Goal: Information Seeking & Learning: Learn about a topic

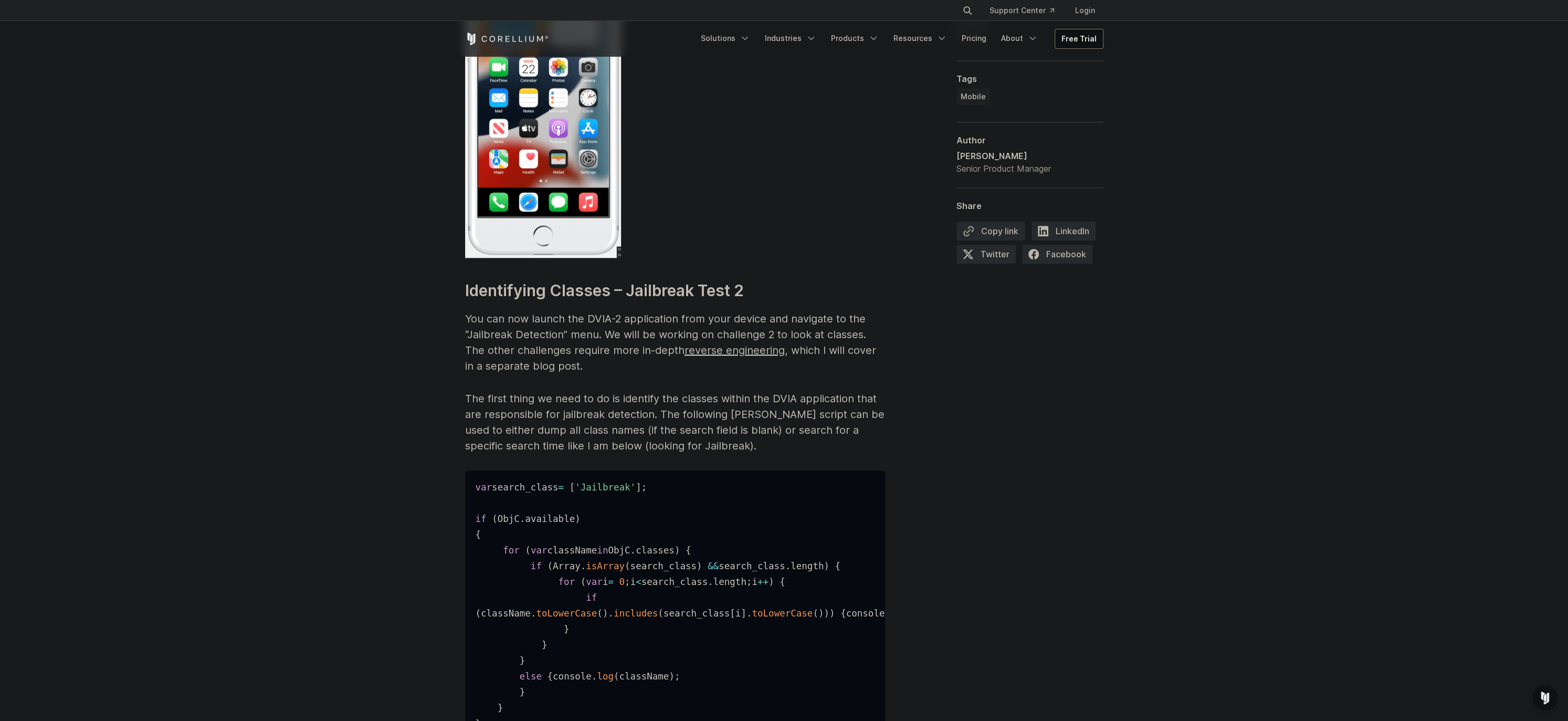
scroll to position [1273, 0]
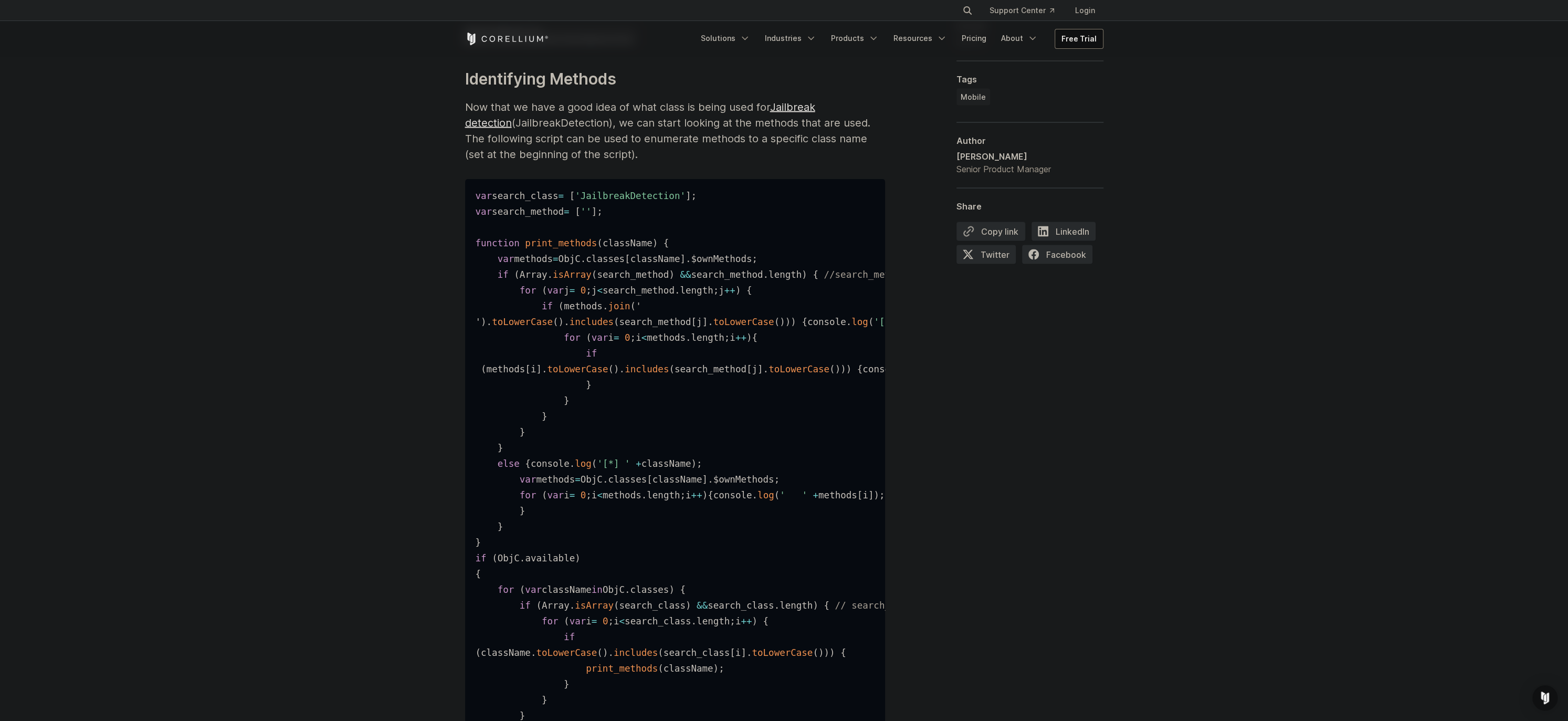
scroll to position [2265, 0]
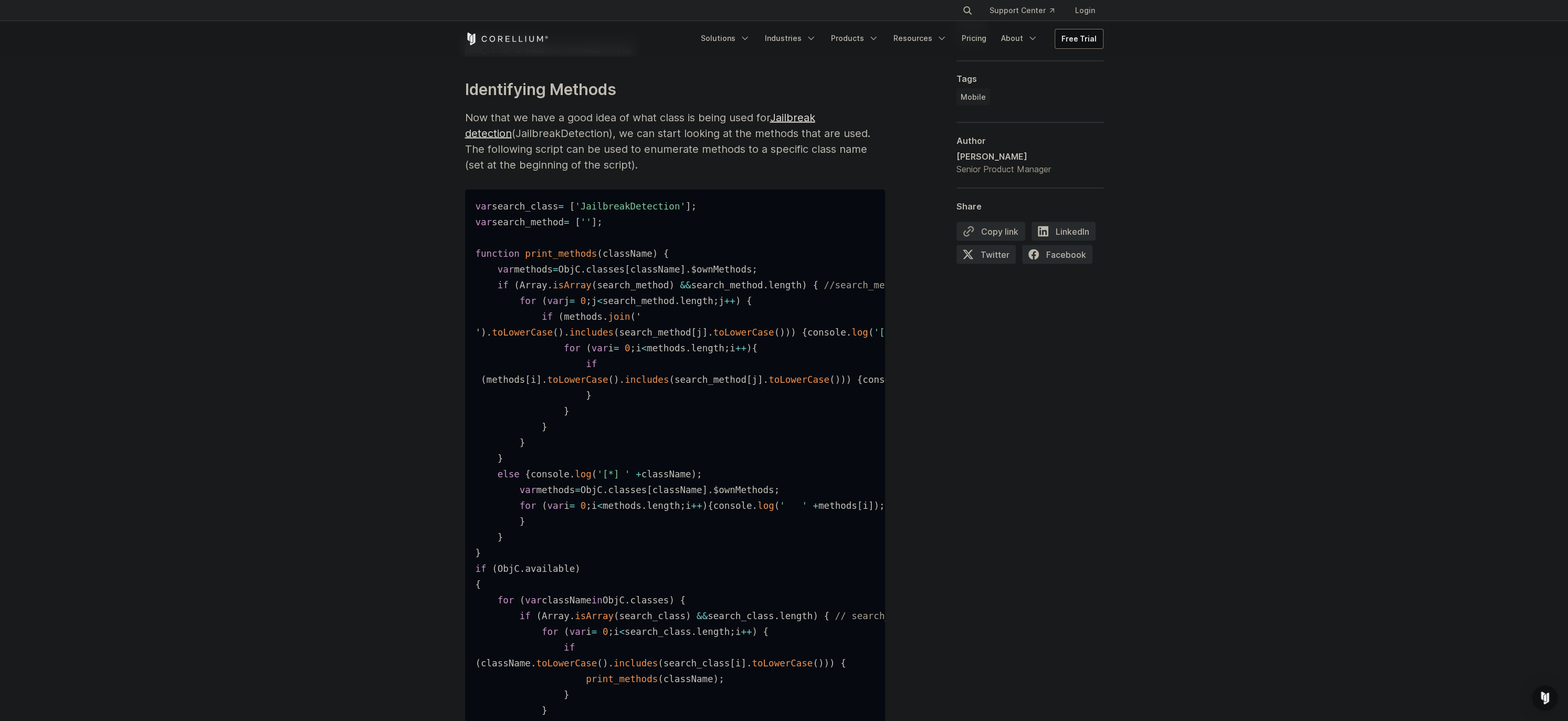
drag, startPoint x: 485, startPoint y: 184, endPoint x: 752, endPoint y: 176, distance: 267.1
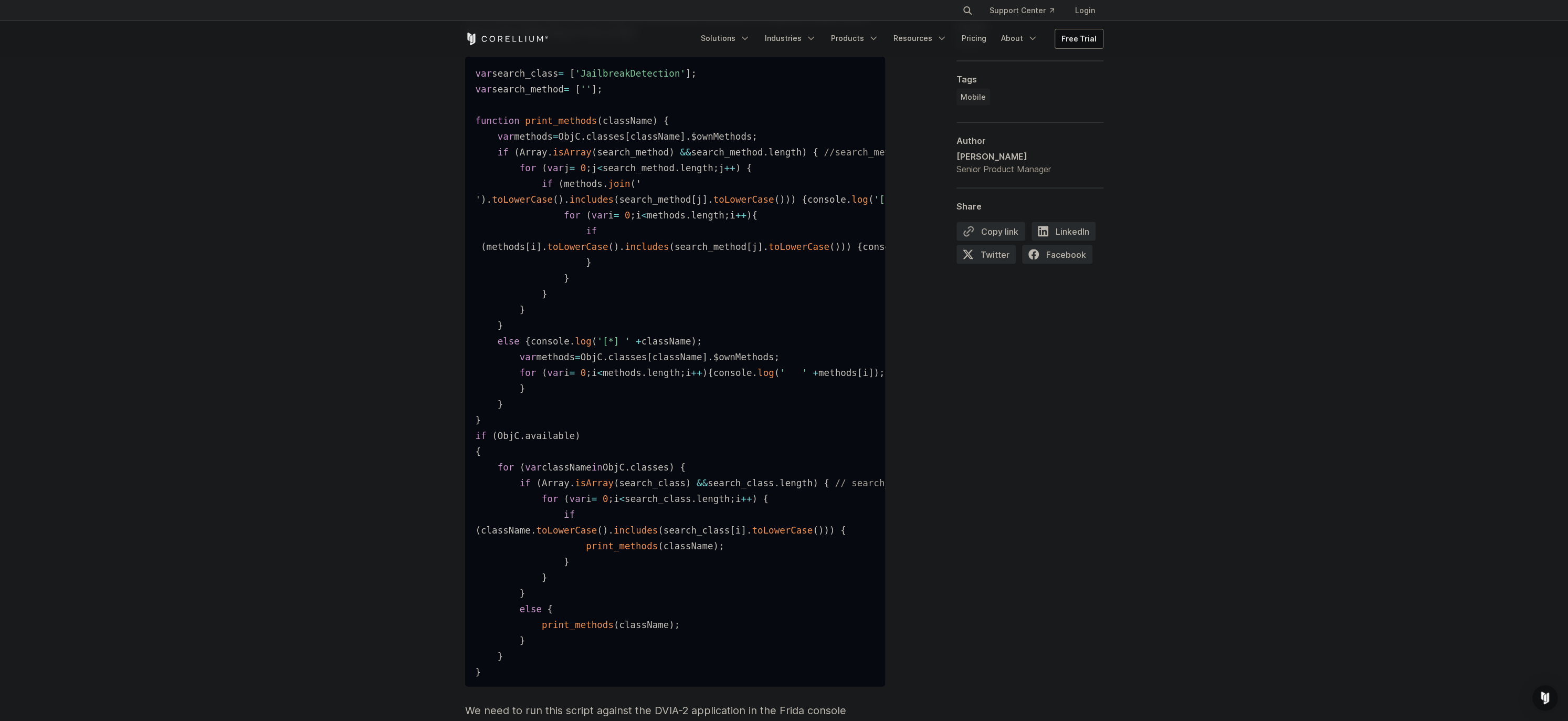
scroll to position [2398, 0]
drag, startPoint x: 489, startPoint y: 235, endPoint x: 752, endPoint y: 657, distance: 497.2
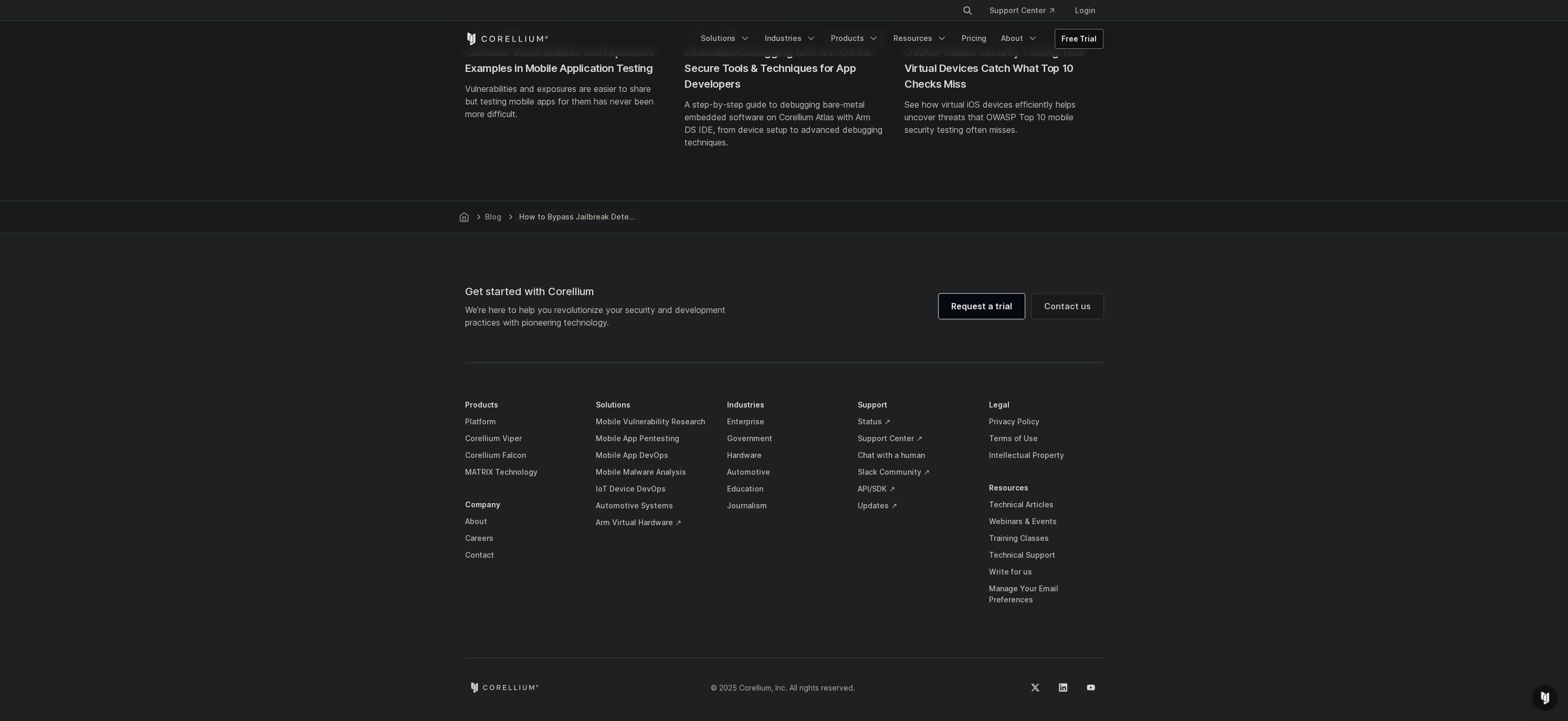
scroll to position [5372, 0]
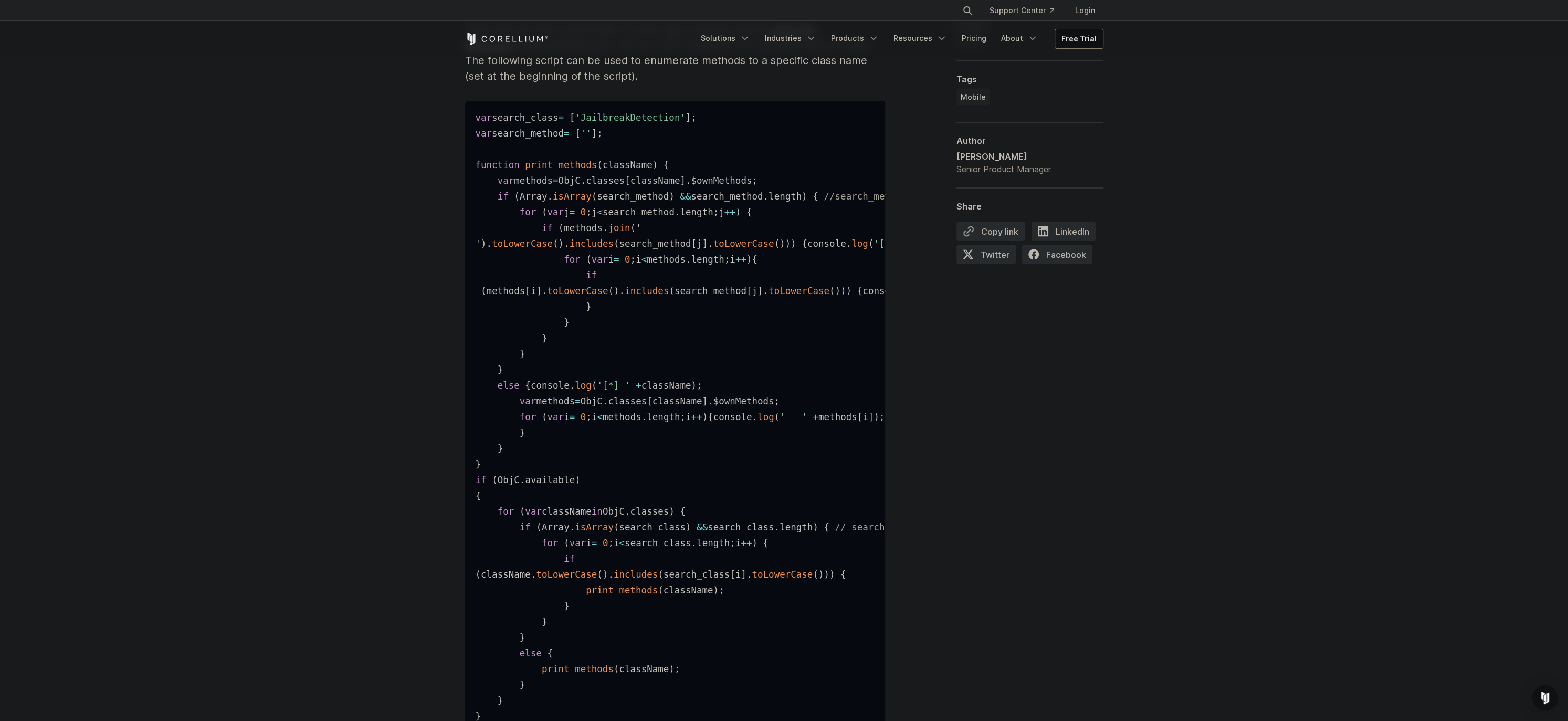
scroll to position [2357, 0]
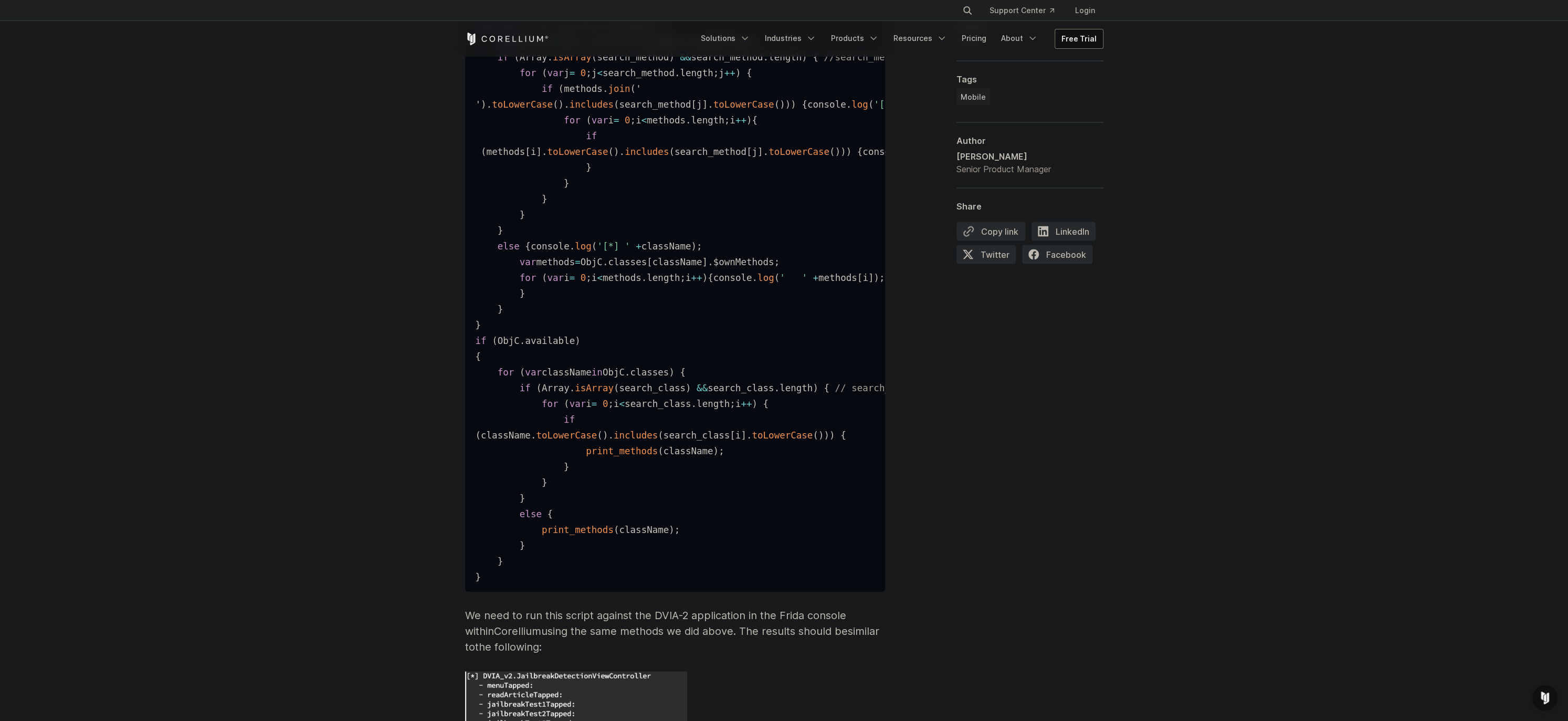
drag, startPoint x: 490, startPoint y: 273, endPoint x: 717, endPoint y: 558, distance: 364.4
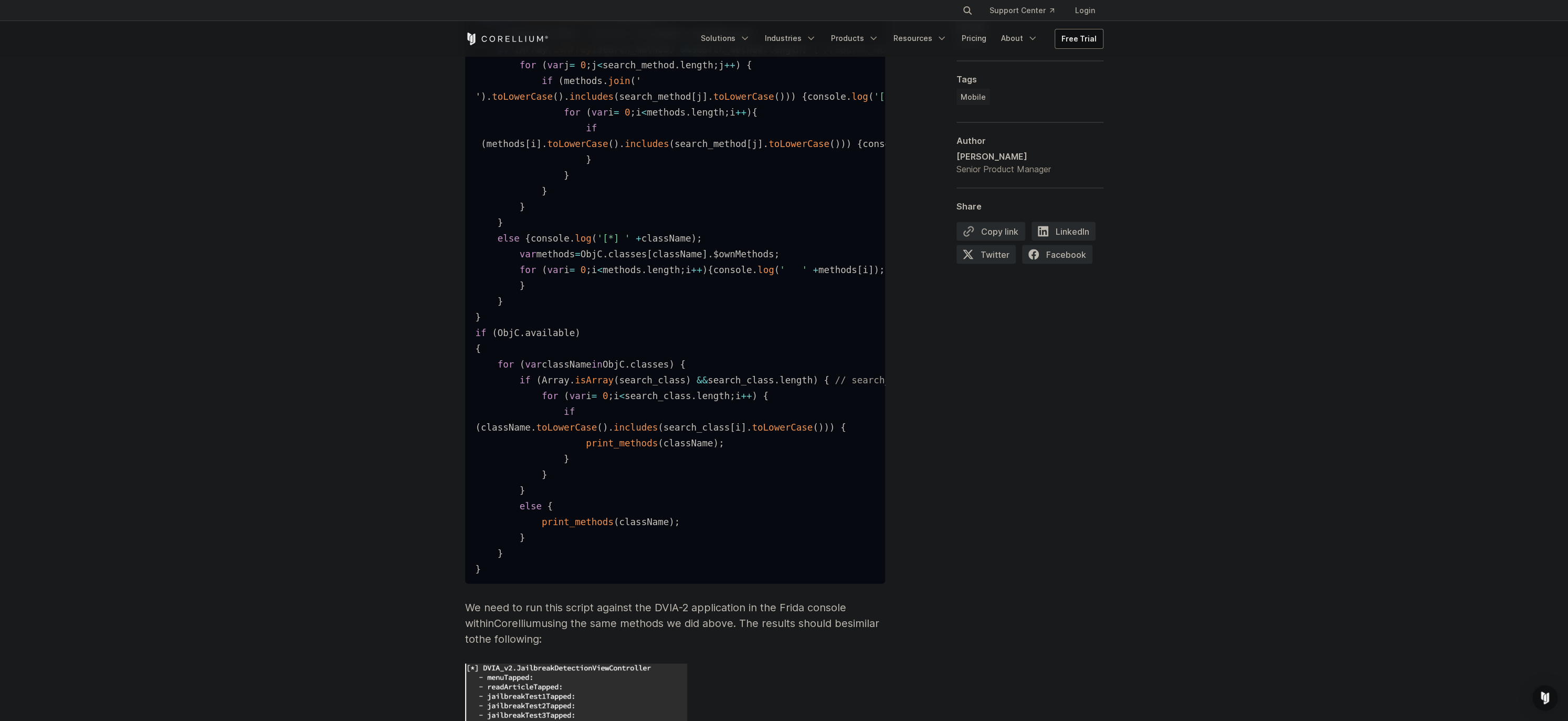
copy code "var search_class = [ 'Jailbreak' ] ; if ( ObjC . available ) { for ( var classN…"
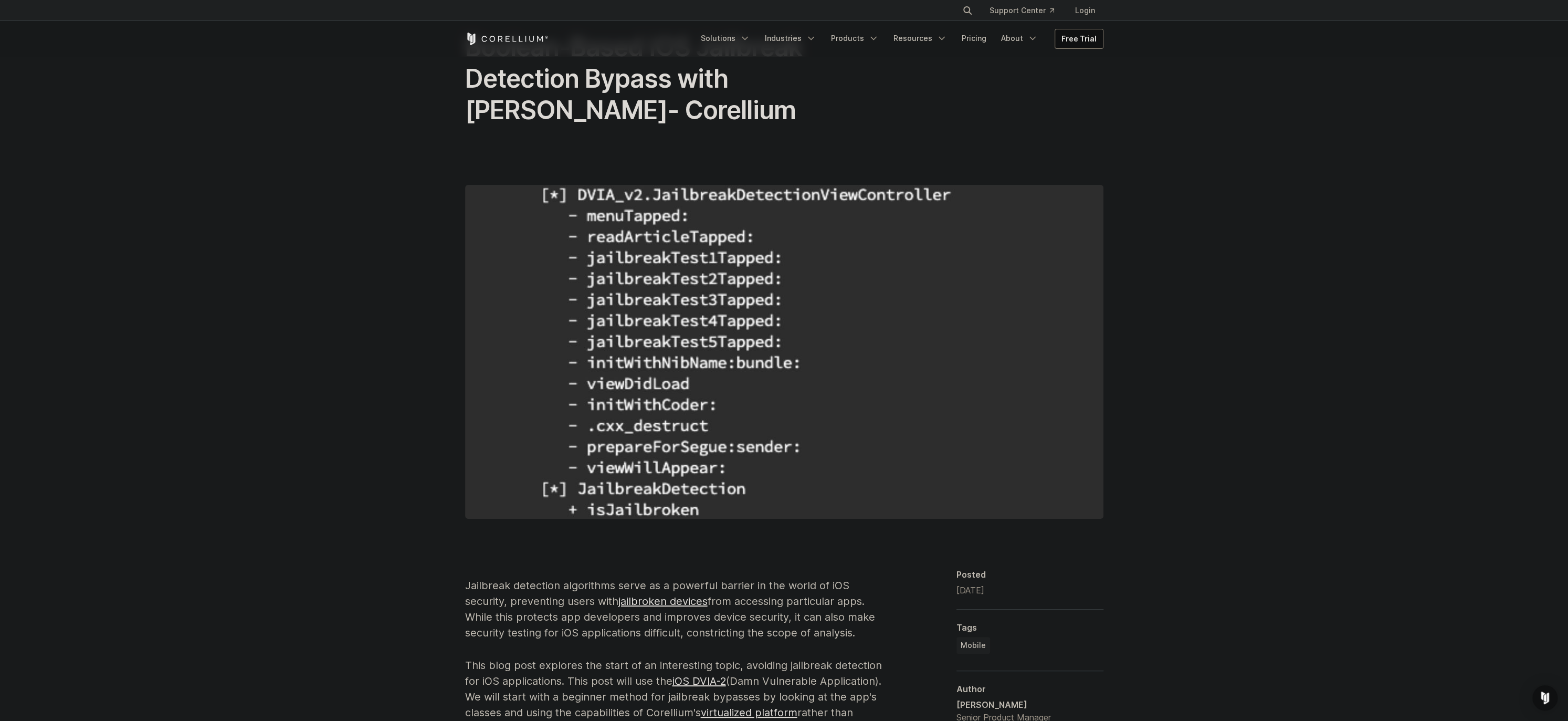
scroll to position [0, 0]
